Goal: Check status: Check status

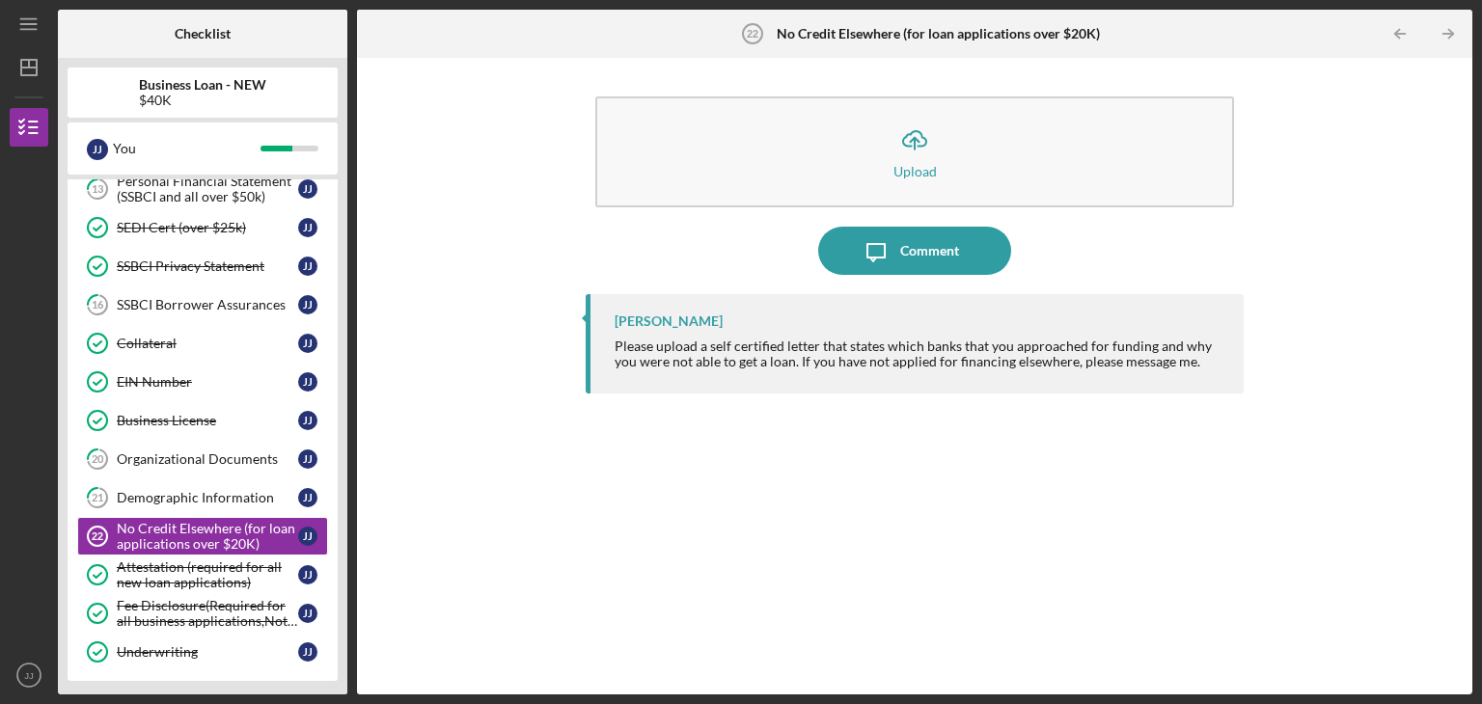
scroll to position [610, 0]
click at [215, 496] on div "Demographic Information" at bounding box center [207, 497] width 181 height 15
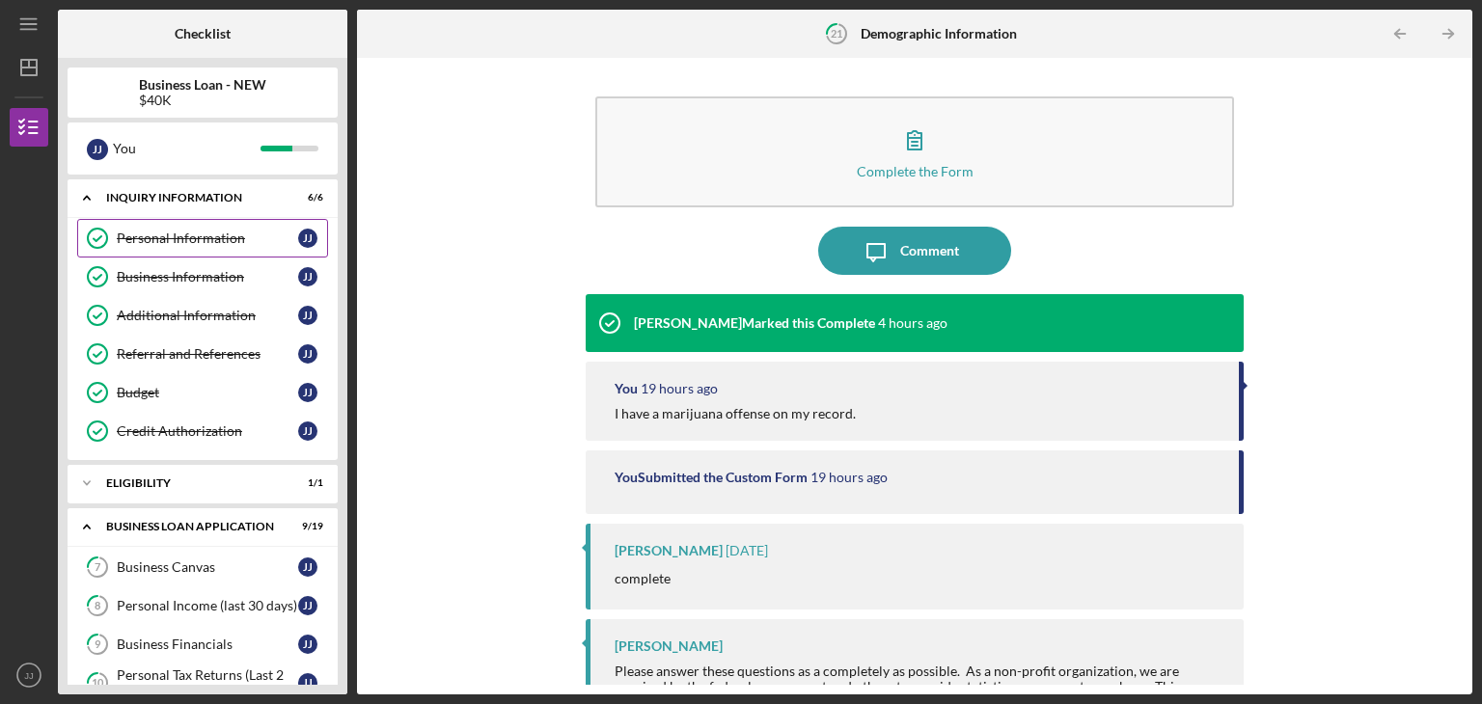
click at [200, 229] on link "Personal Information Personal Information J J" at bounding box center [202, 238] width 251 height 39
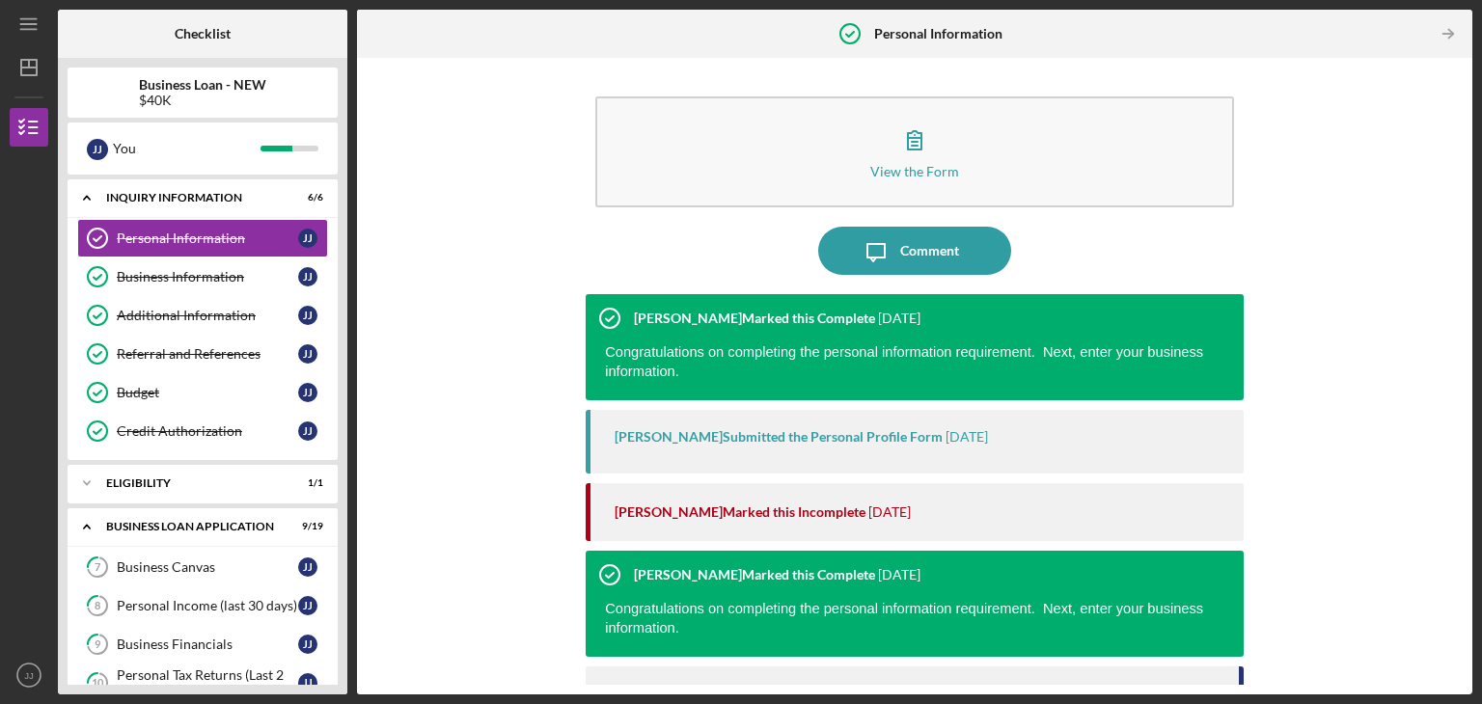
click at [205, 94] on div "$40K" at bounding box center [202, 100] width 127 height 15
